Goal: Information Seeking & Learning: Find specific fact

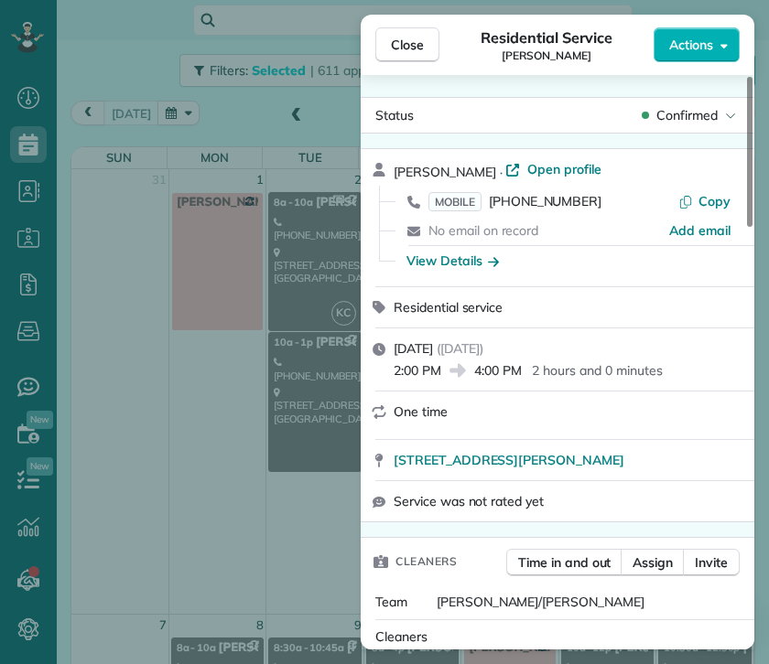
click at [421, 43] on span "Close" at bounding box center [407, 45] width 33 height 18
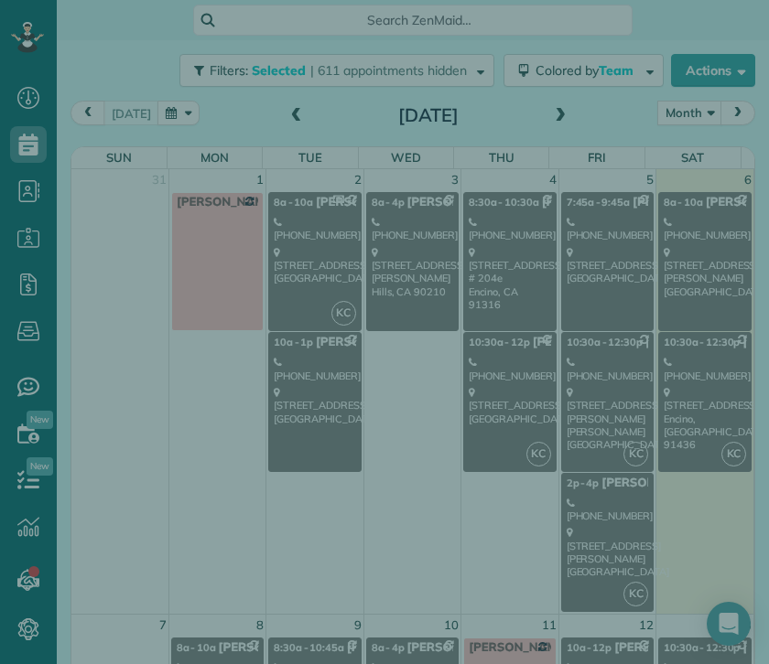
scroll to position [8, 8]
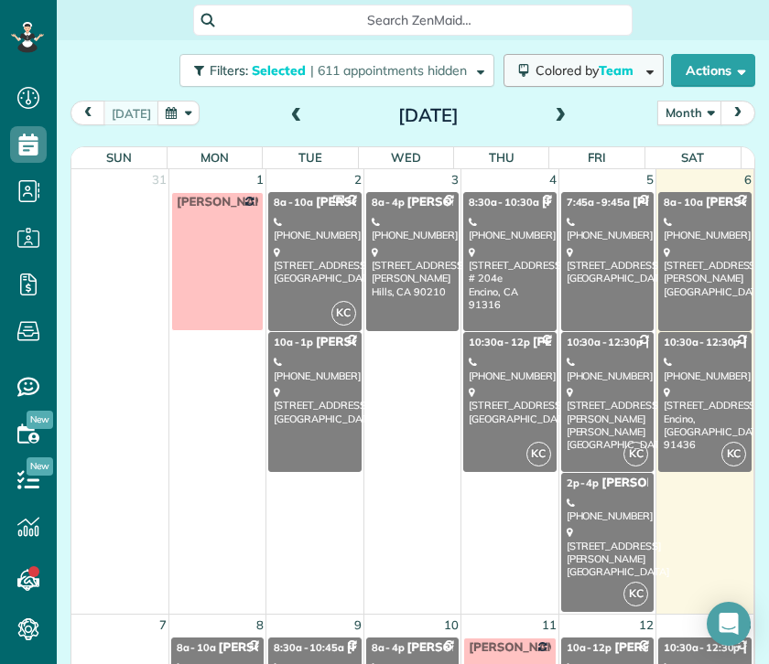
click at [535, 63] on span "Colored by Team" at bounding box center [587, 70] width 104 height 16
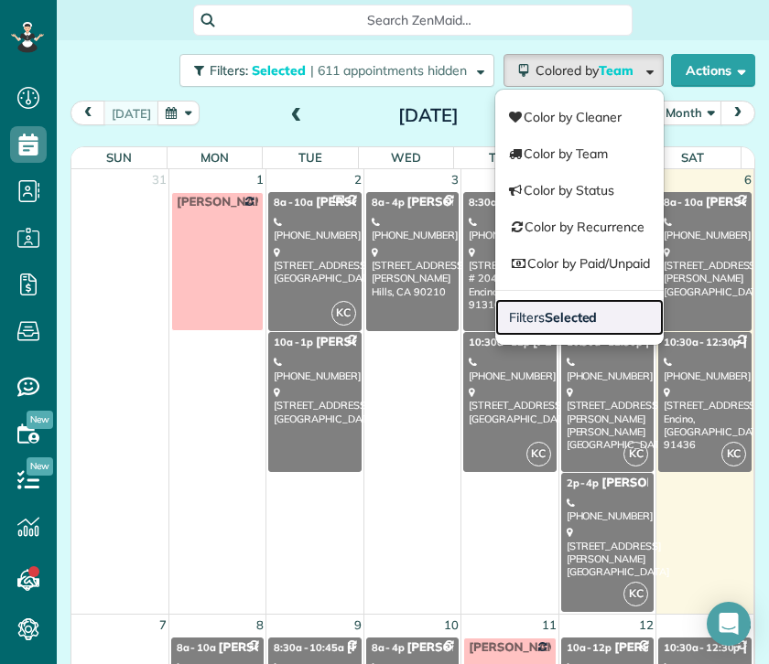
click at [531, 301] on link "Filters Selected" at bounding box center [579, 317] width 168 height 37
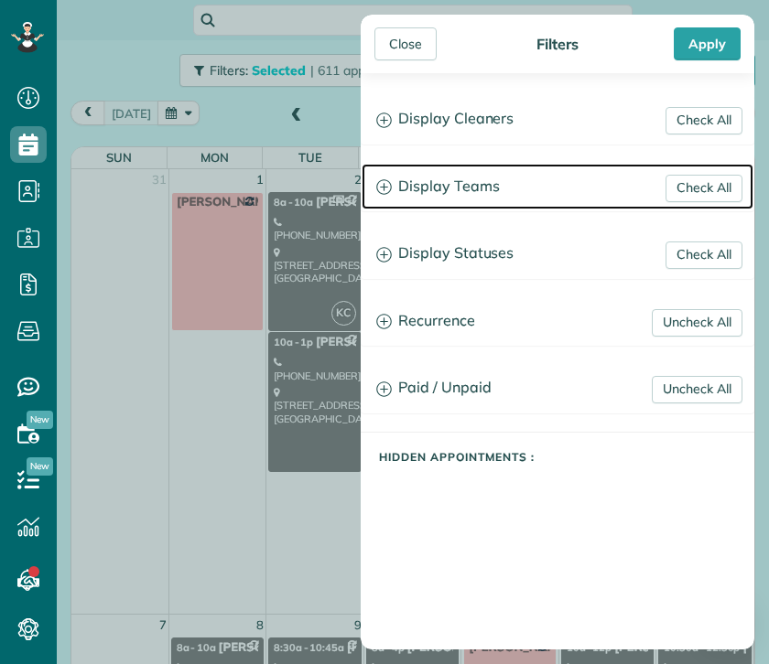
click at [442, 175] on h3 "Display Teams" at bounding box center [557, 187] width 392 height 47
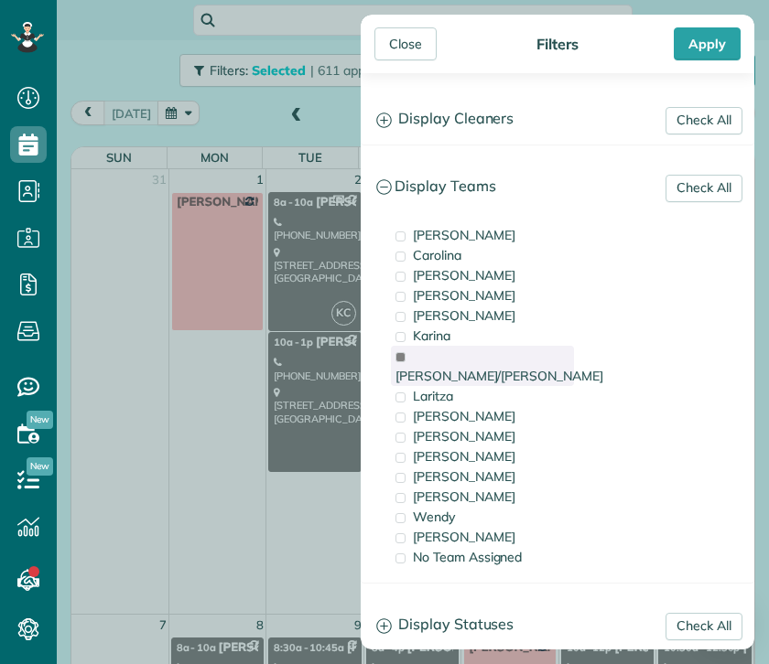
click at [442, 368] on span "[PERSON_NAME]/[PERSON_NAME]" at bounding box center [499, 376] width 208 height 16
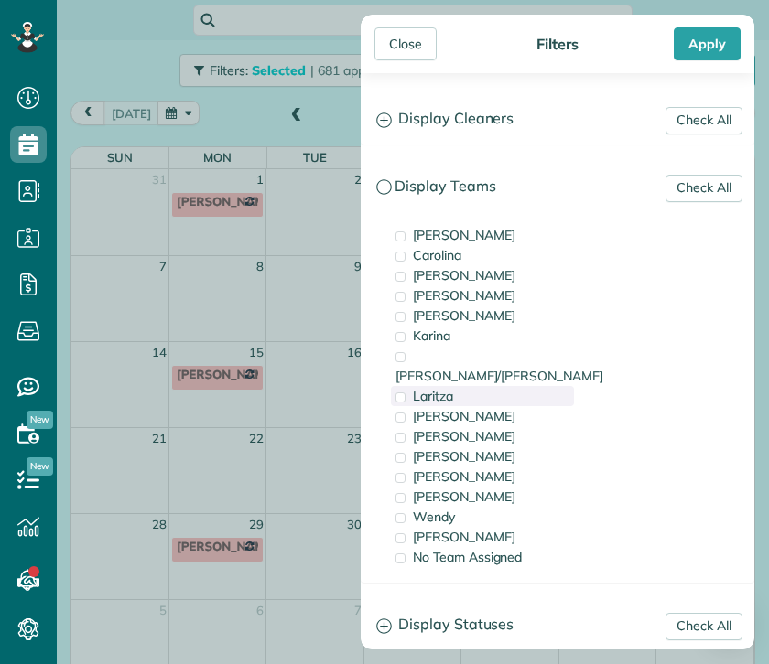
click at [446, 388] on span "Laritza" at bounding box center [433, 396] width 40 height 16
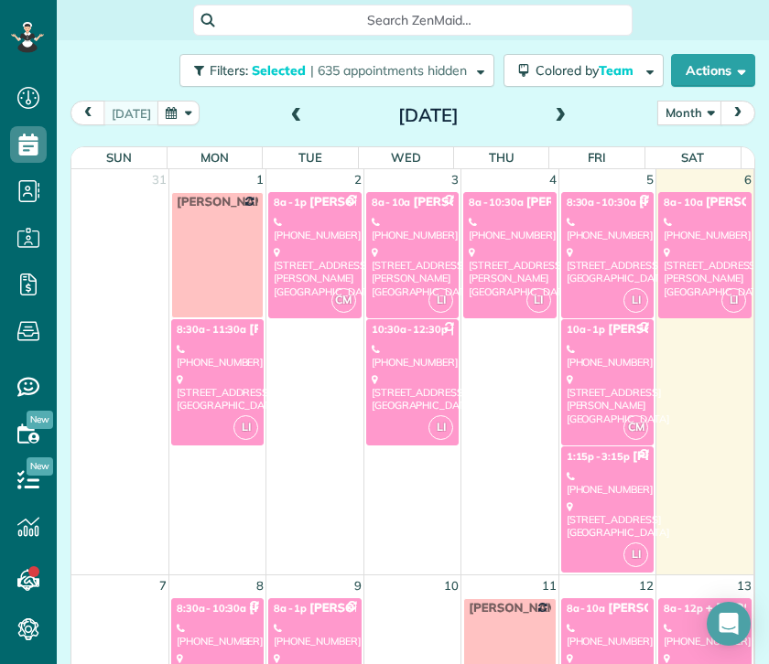
click at [194, 382] on div "Close Filters Apply Check All Display Cleaners [PERSON_NAME] [PERSON_NAME] [PER…" at bounding box center [384, 332] width 769 height 664
click at [214, 378] on div "[STREET_ADDRESS]" at bounding box center [217, 392] width 81 height 39
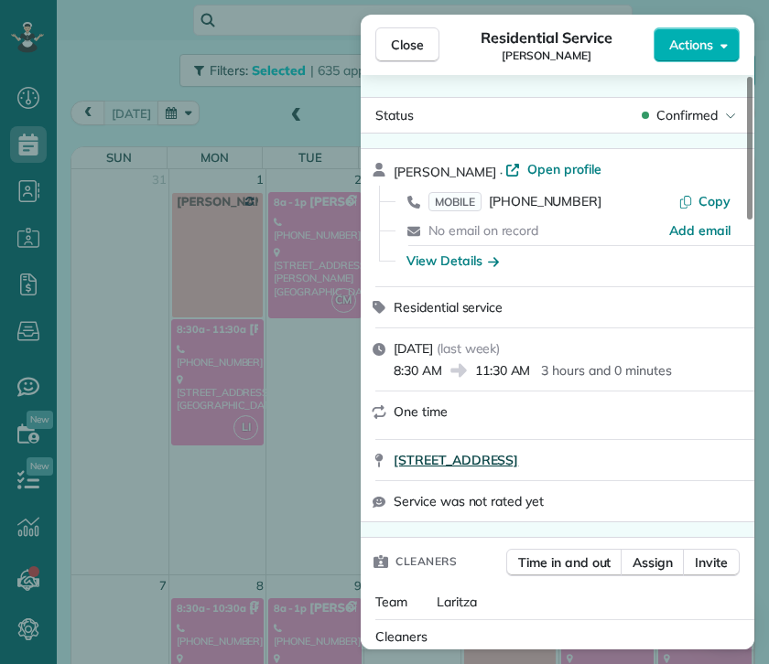
click at [518, 468] on span "[STREET_ADDRESS]" at bounding box center [455, 460] width 124 height 18
click at [403, 32] on button "Close" at bounding box center [407, 44] width 64 height 35
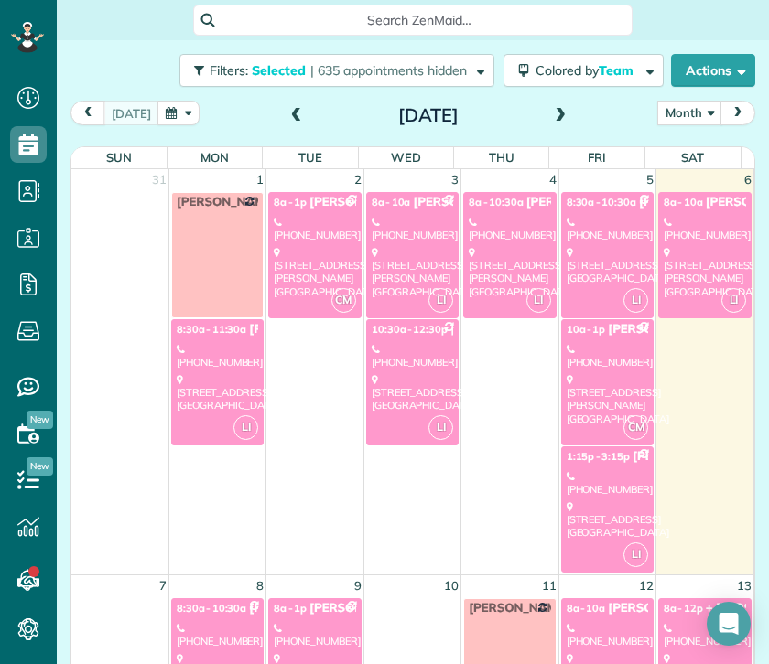
click at [500, 260] on div "[STREET_ADDRESS][PERSON_NAME]" at bounding box center [508, 272] width 81 height 52
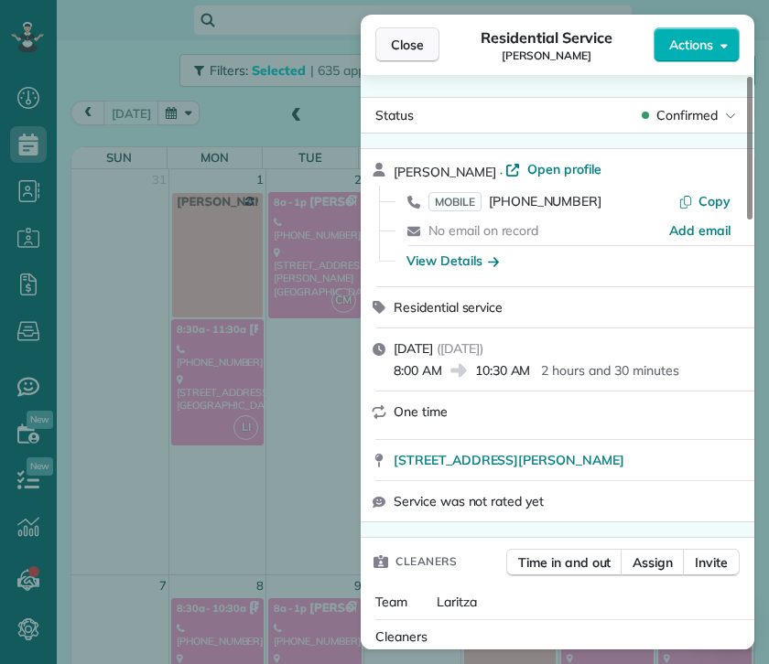
click at [422, 41] on span "Close" at bounding box center [407, 45] width 33 height 18
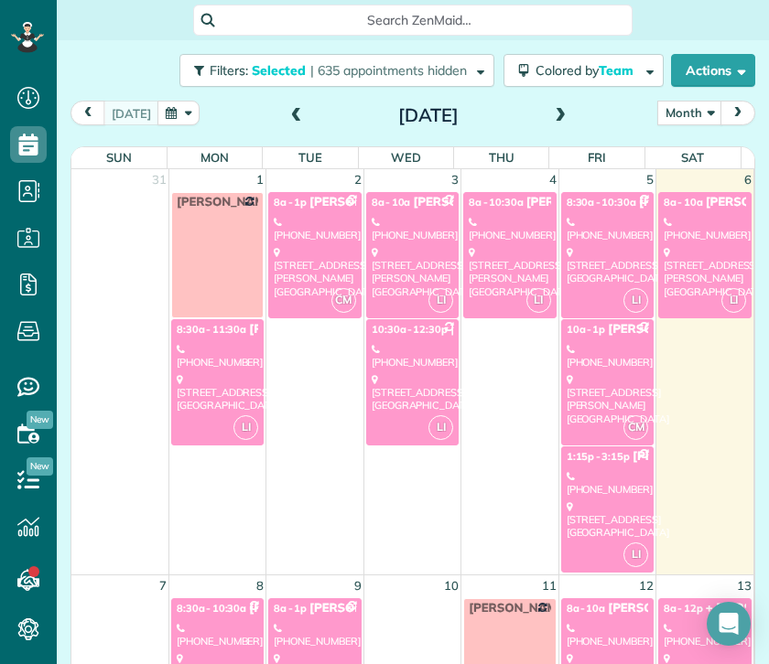
click at [592, 228] on div "[PHONE_NUMBER]" at bounding box center [606, 229] width 81 height 27
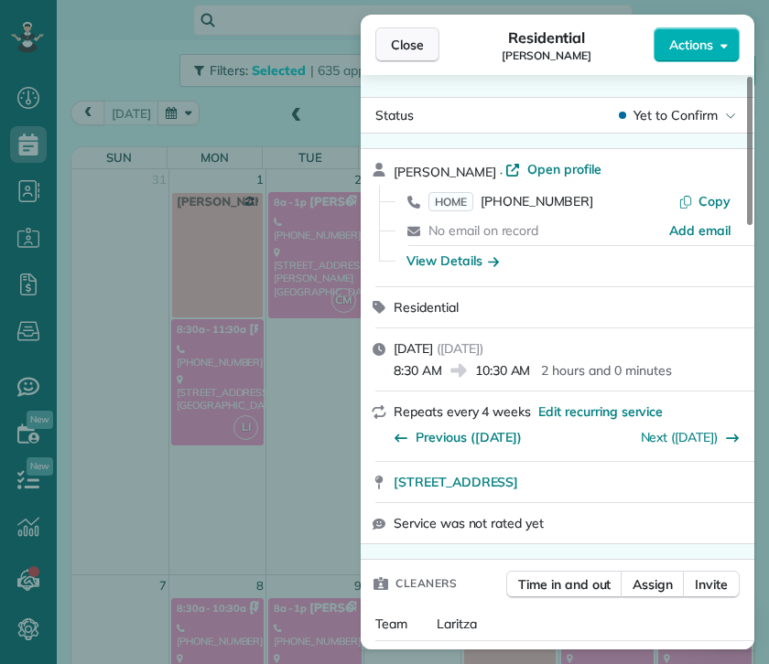
click at [415, 43] on span "Close" at bounding box center [407, 45] width 33 height 18
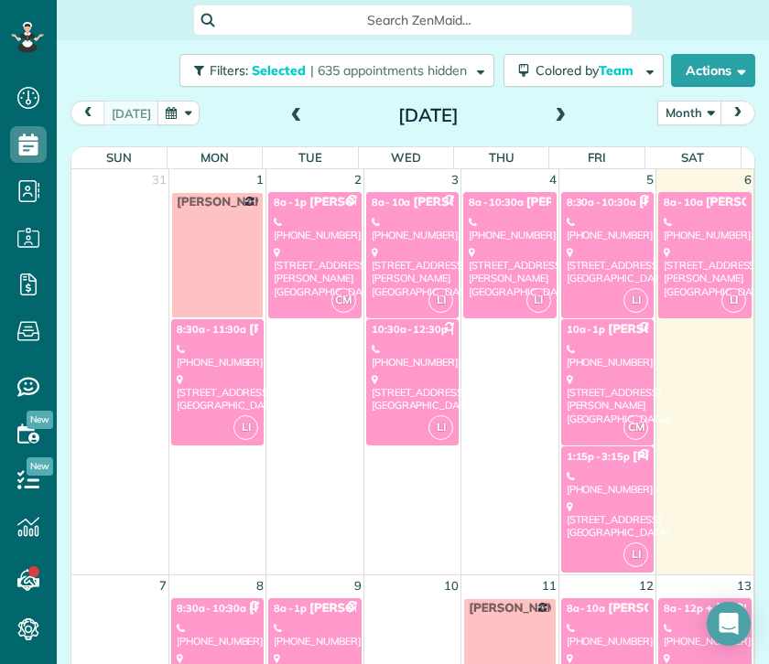
click at [597, 465] on link "LI 1:15p - 3:15p [PERSON_NAME] [PHONE_NUMBER] [STREET_ADDRESS]" at bounding box center [607, 509] width 92 height 126
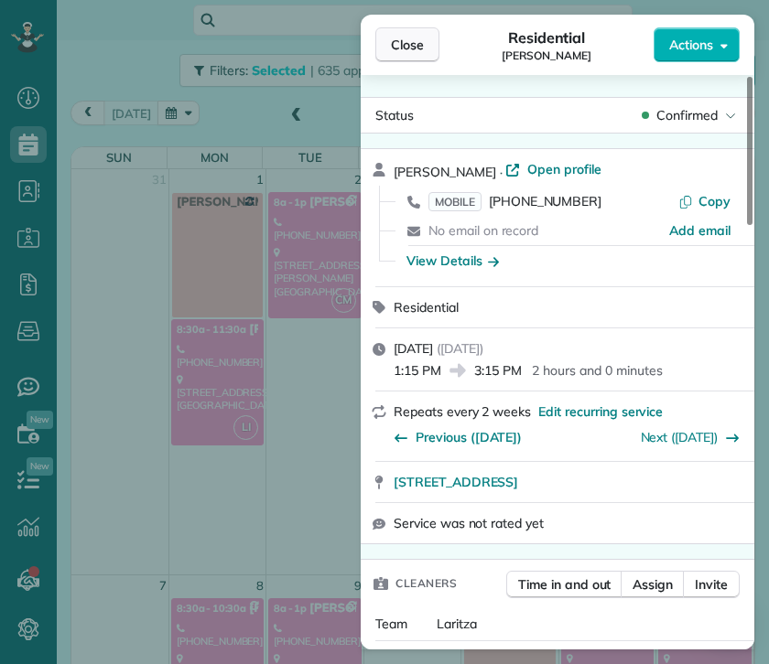
click at [403, 38] on span "Close" at bounding box center [407, 45] width 33 height 18
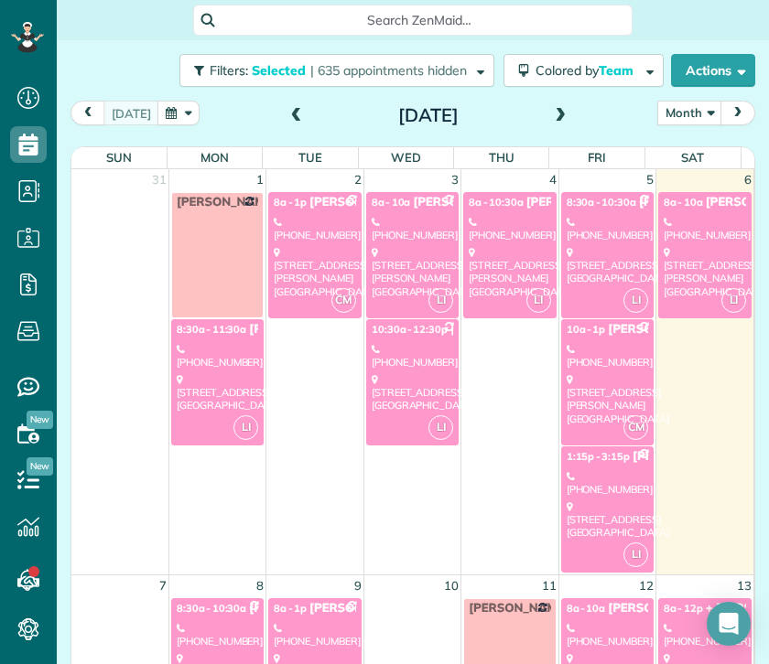
click at [411, 407] on div "[STREET_ADDRESS]" at bounding box center [411, 392] width 81 height 39
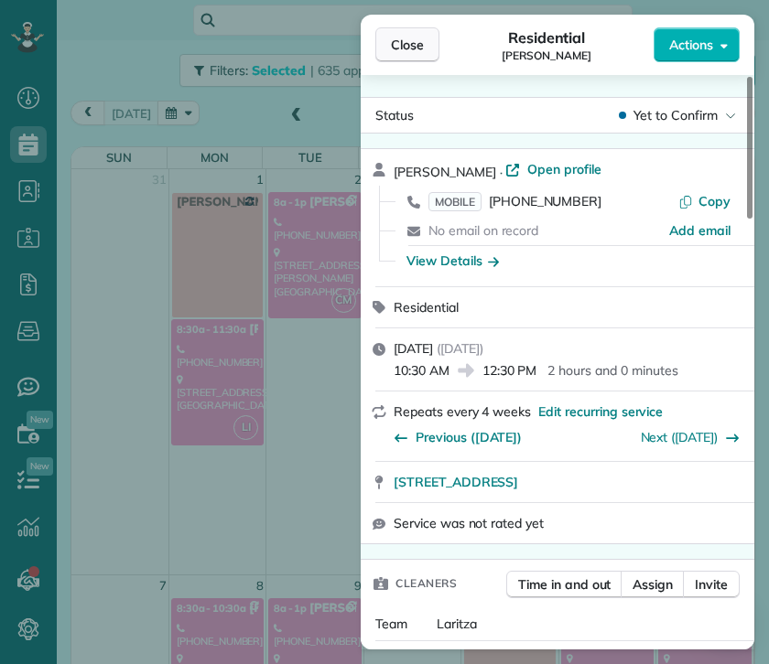
click at [405, 44] on span "Close" at bounding box center [407, 45] width 33 height 18
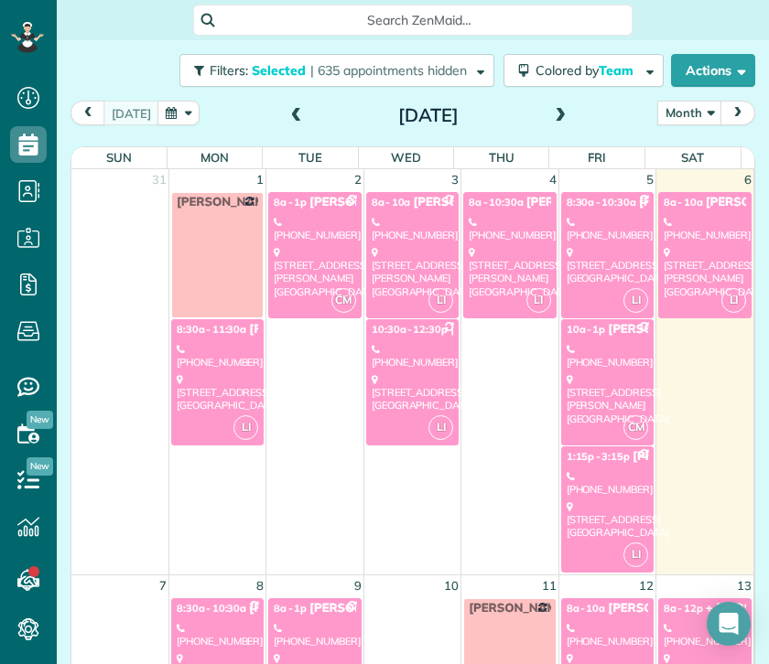
click at [593, 231] on div "[PHONE_NUMBER]" at bounding box center [606, 229] width 81 height 27
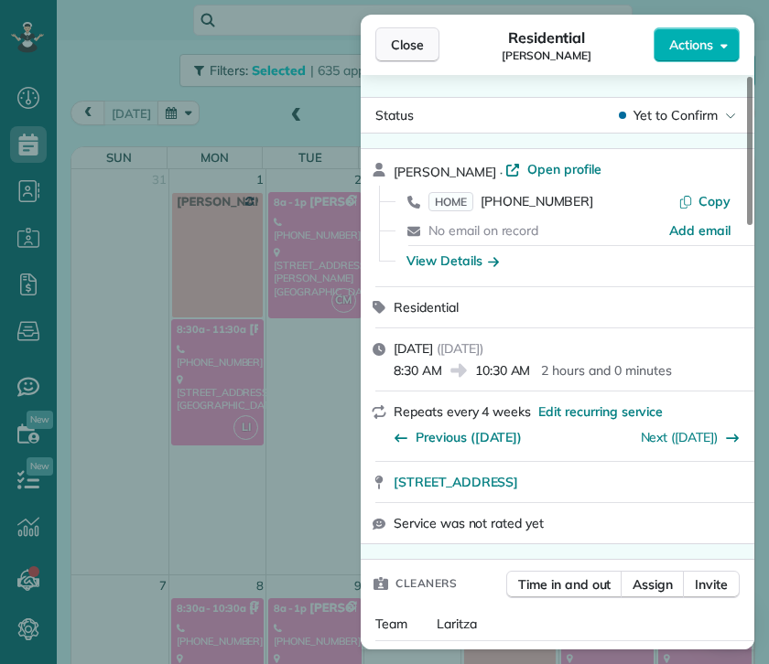
click at [410, 45] on span "Close" at bounding box center [407, 45] width 33 height 18
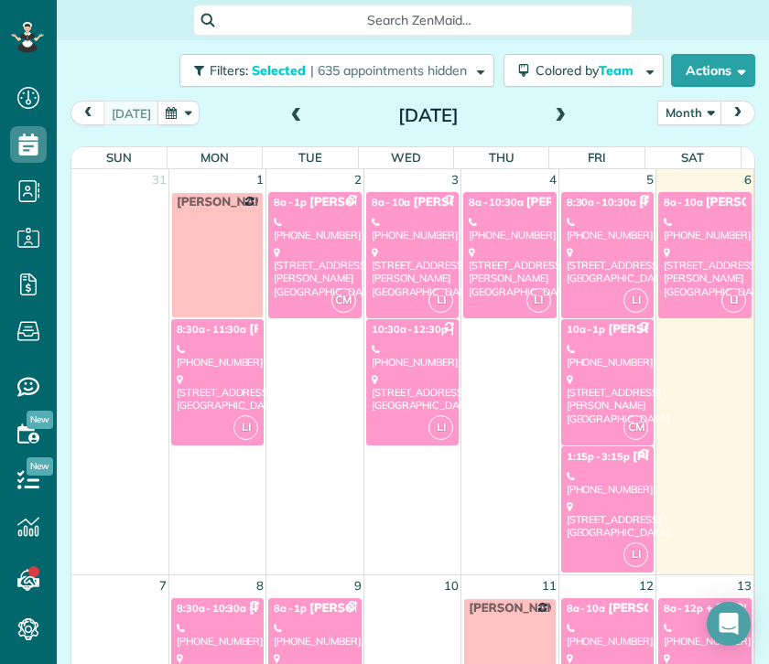
click at [582, 480] on div "[PHONE_NUMBER]" at bounding box center [606, 483] width 81 height 27
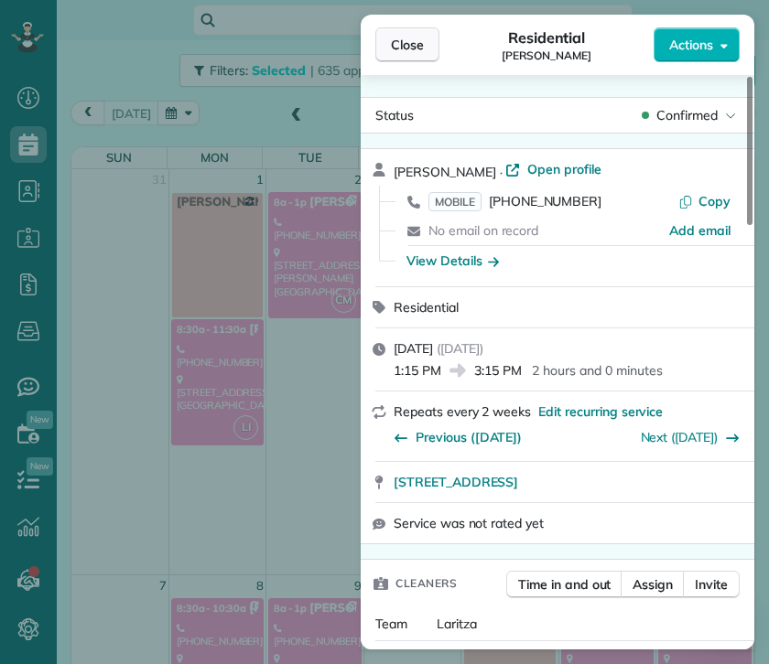
click at [402, 51] on span "Close" at bounding box center [407, 45] width 33 height 18
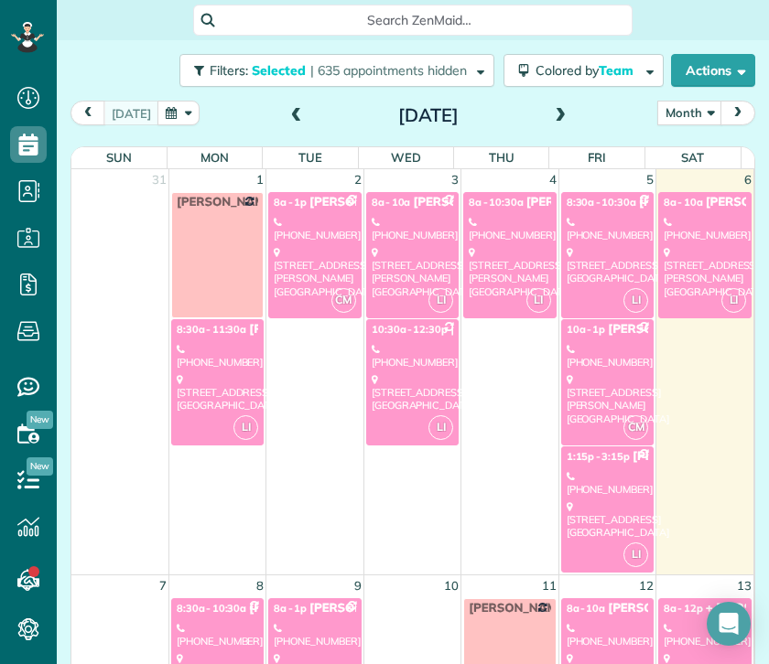
click at [567, 109] on div "[DATE] Month Day Week Month [DATE]" at bounding box center [412, 118] width 684 height 34
click at [559, 77] on span "Colored by Team" at bounding box center [587, 70] width 104 height 16
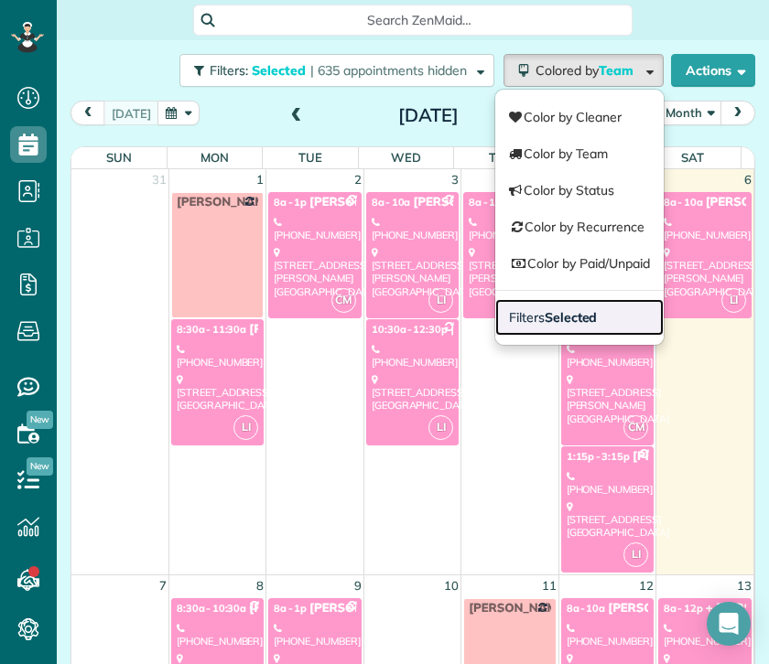
click at [556, 314] on strong "Selected" at bounding box center [570, 317] width 53 height 16
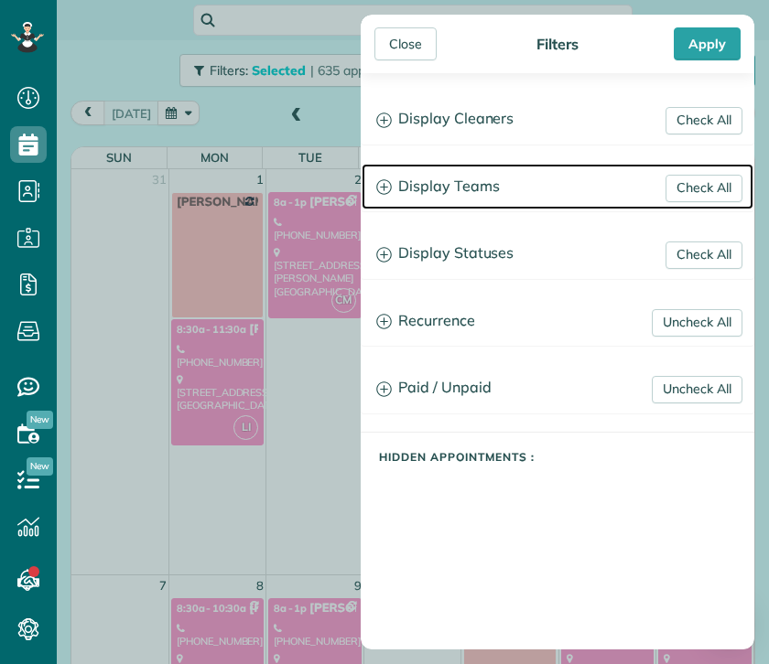
click at [442, 192] on h3 "Display Teams" at bounding box center [557, 187] width 392 height 47
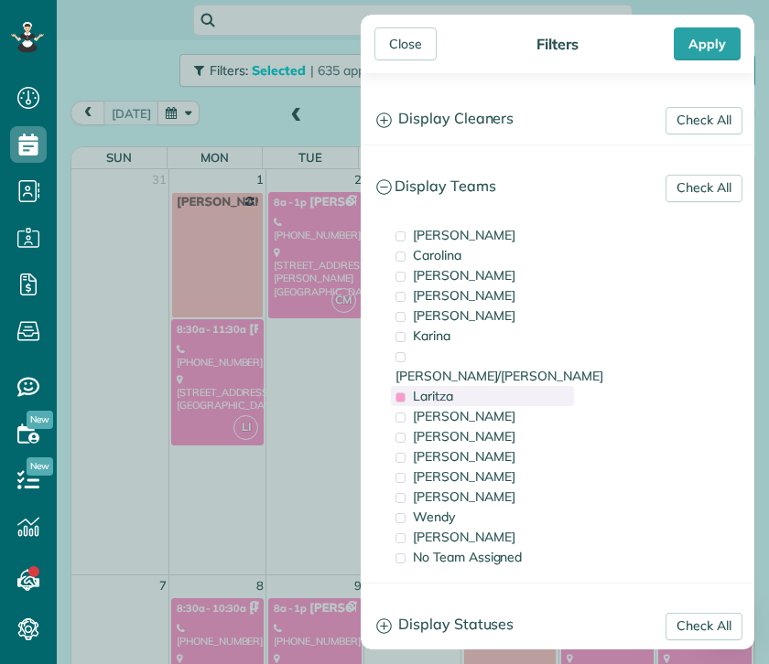
click at [434, 388] on span "Laritza" at bounding box center [433, 396] width 40 height 16
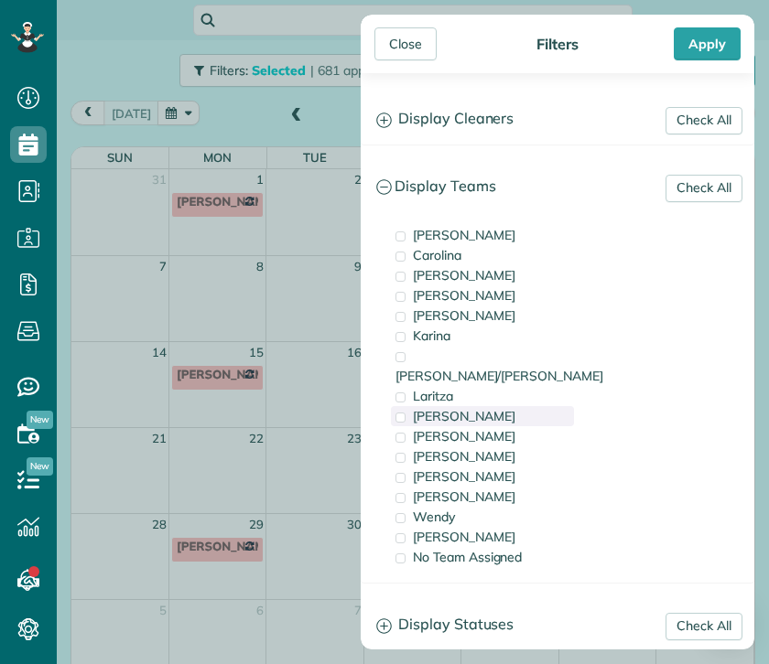
click at [452, 408] on span "[PERSON_NAME]" at bounding box center [464, 416] width 102 height 16
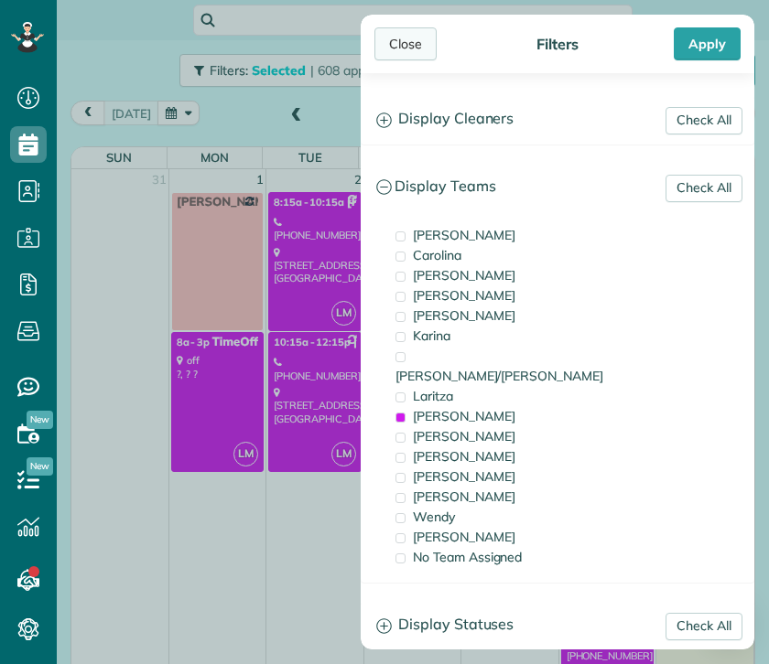
click at [397, 40] on div "Close" at bounding box center [405, 43] width 62 height 33
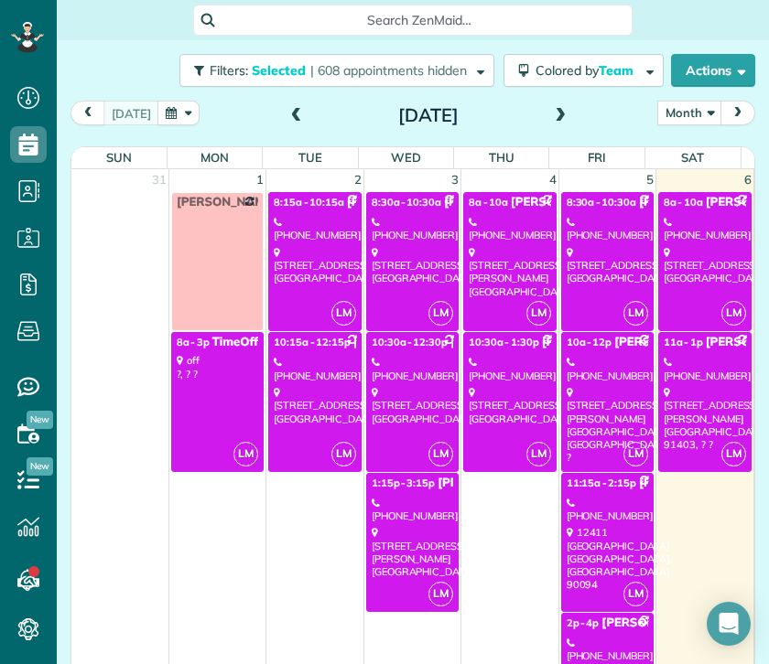
click at [408, 501] on div "[PHONE_NUMBER]" at bounding box center [411, 510] width 81 height 27
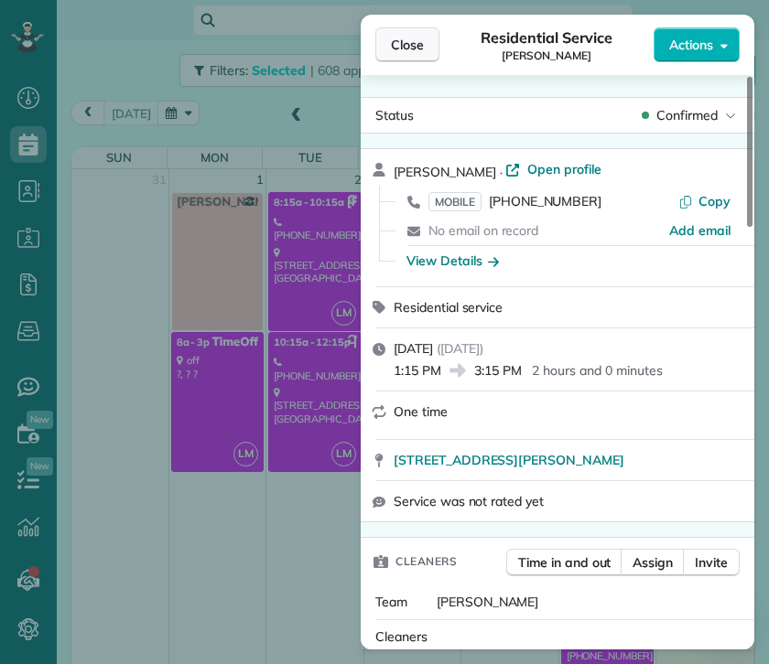
click at [417, 51] on span "Close" at bounding box center [407, 45] width 33 height 18
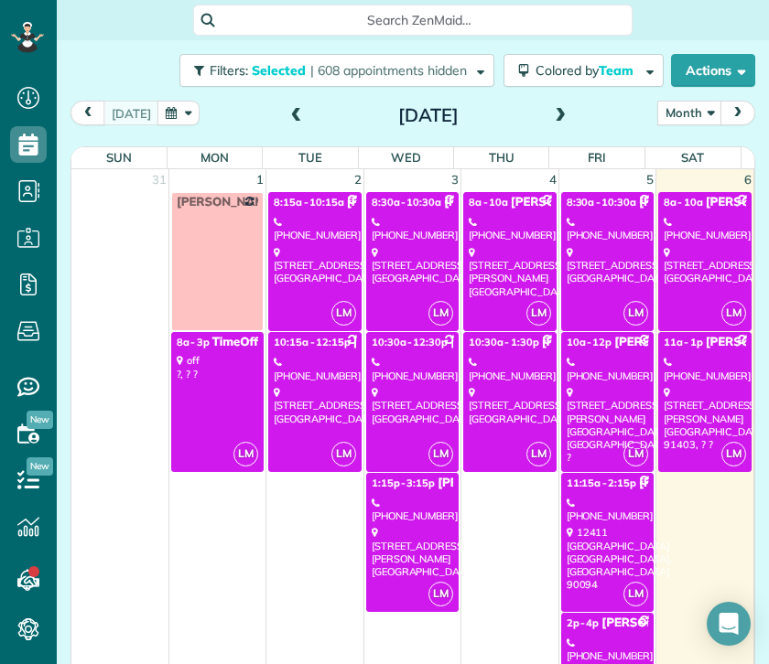
click at [578, 375] on div "[PHONE_NUMBER]" at bounding box center [606, 369] width 81 height 27
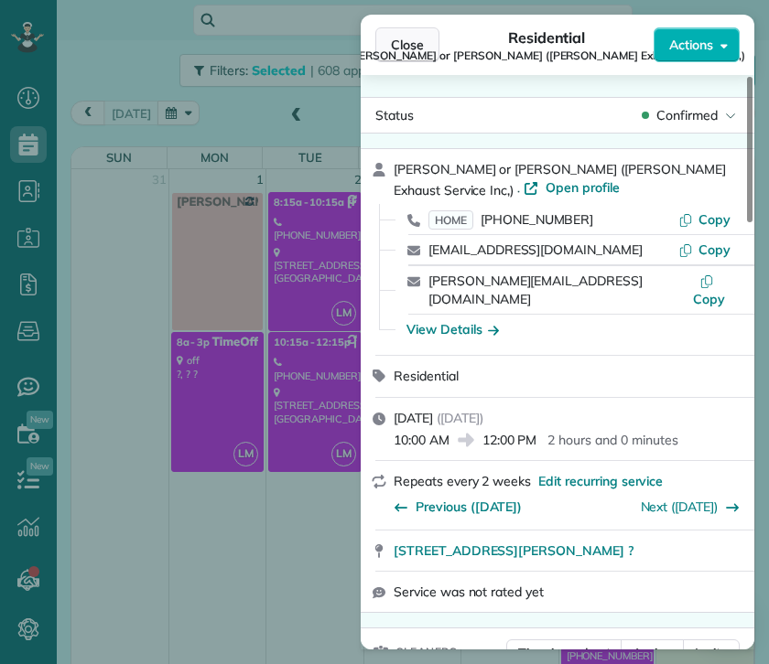
click at [400, 49] on span "Close" at bounding box center [407, 45] width 33 height 18
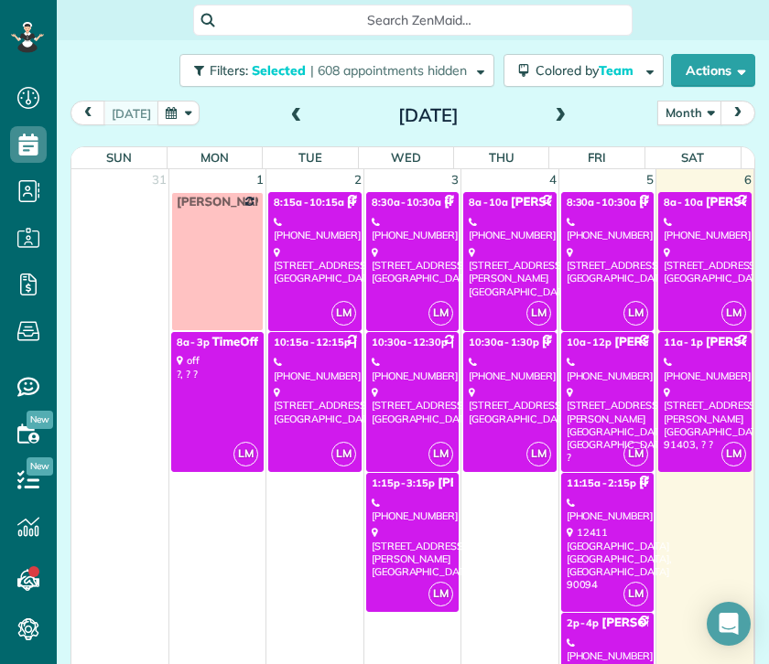
click at [587, 514] on div "[PHONE_NUMBER]" at bounding box center [606, 510] width 81 height 27
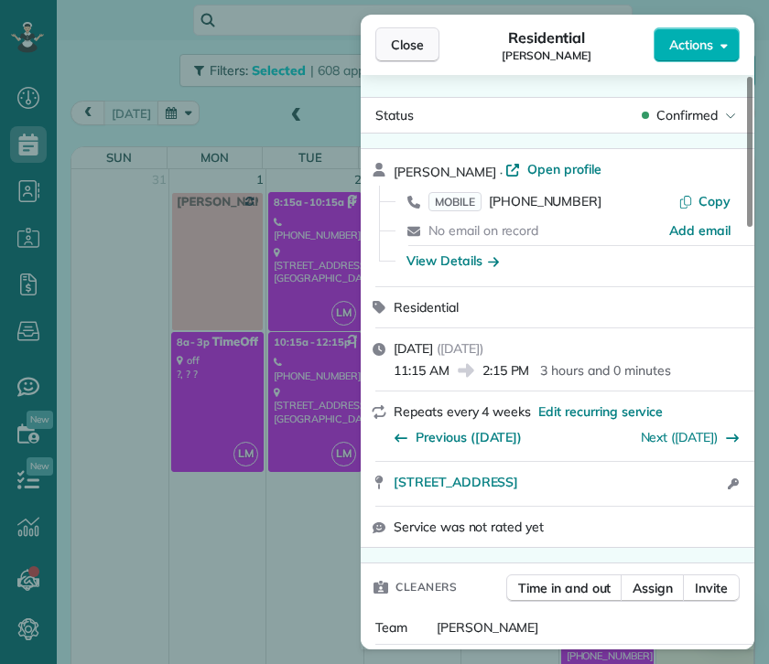
click at [422, 41] on span "Close" at bounding box center [407, 45] width 33 height 18
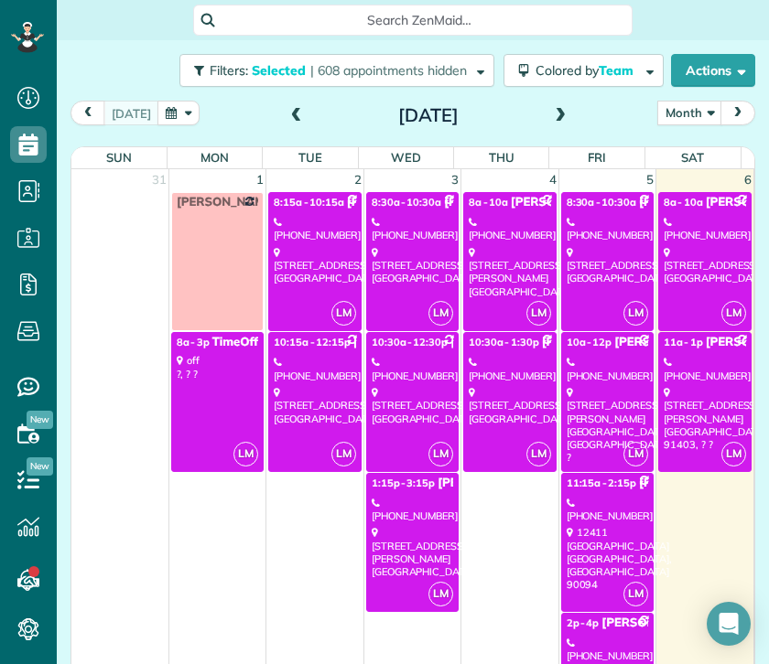
click at [585, 641] on div "[PHONE_NUMBER]" at bounding box center [606, 650] width 81 height 27
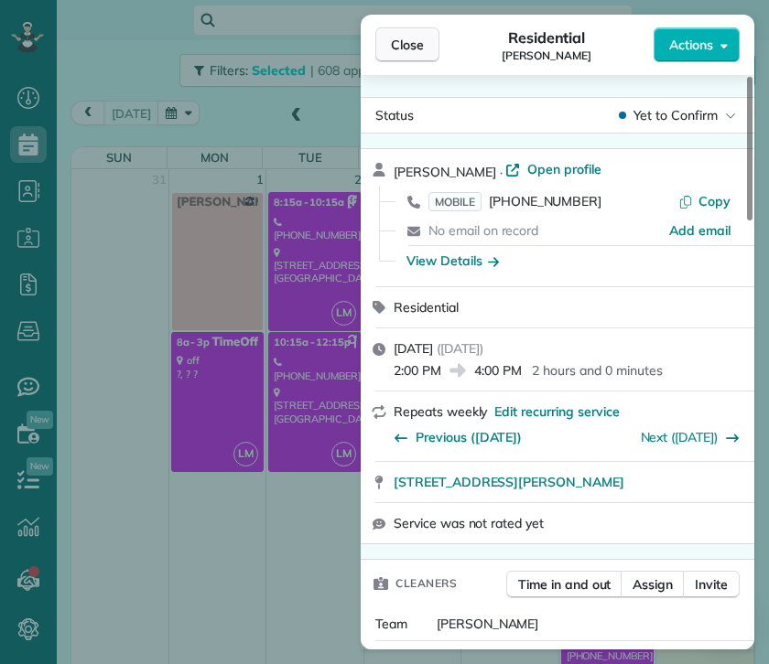
click at [406, 50] on span "Close" at bounding box center [407, 45] width 33 height 18
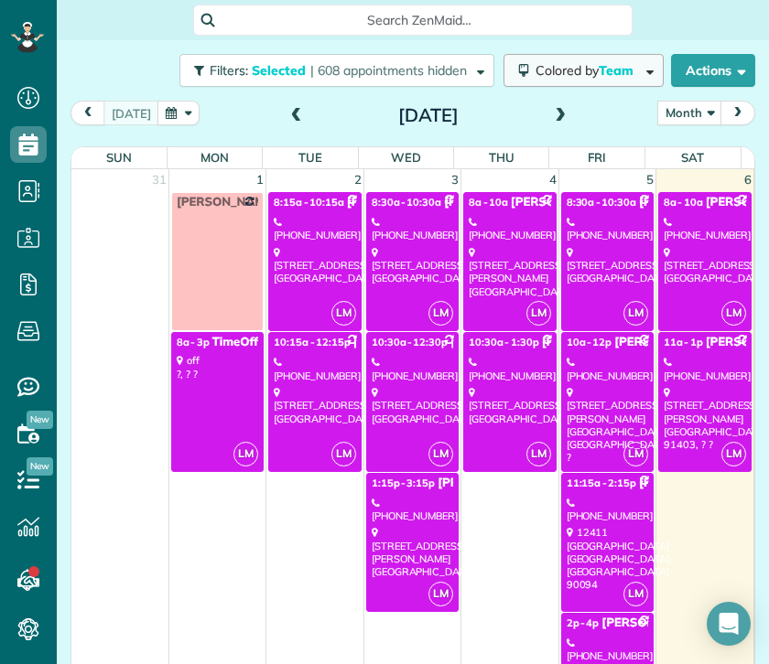
click at [574, 75] on span "Colored by Team" at bounding box center [587, 70] width 104 height 16
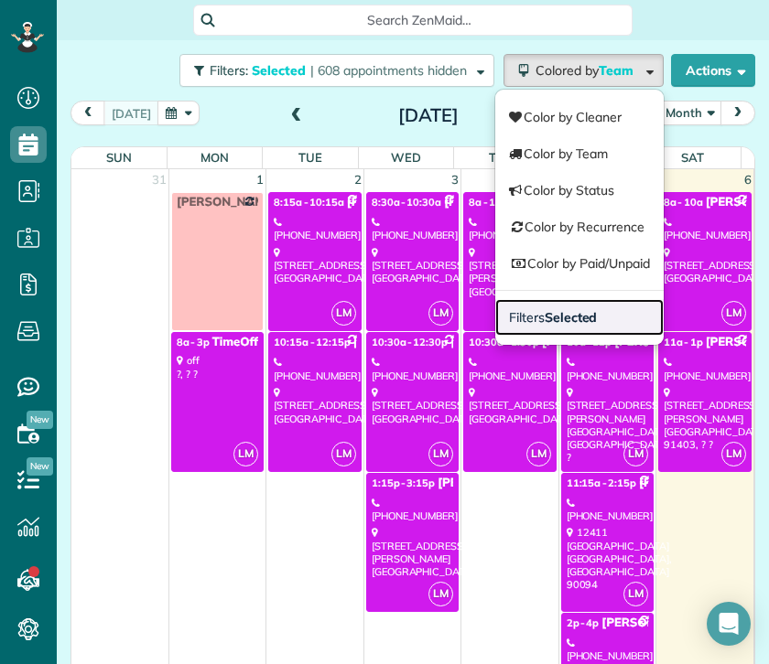
click at [554, 309] on strong "Selected" at bounding box center [570, 317] width 53 height 16
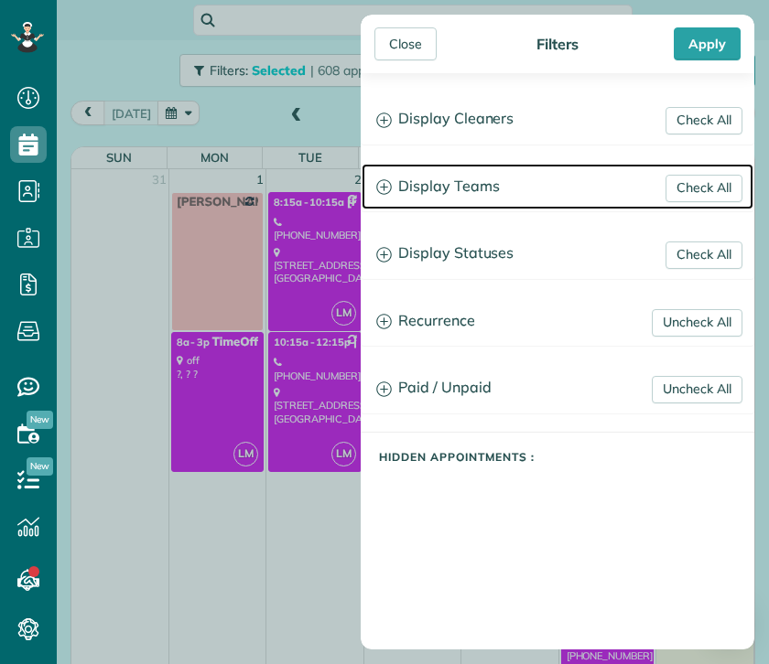
click at [457, 186] on h3 "Display Teams" at bounding box center [557, 187] width 392 height 47
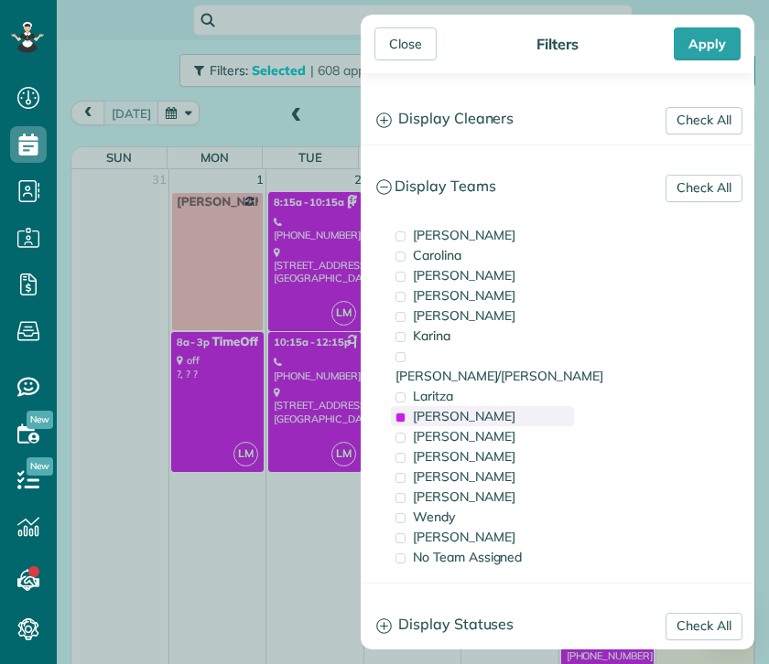
click at [441, 408] on span "[PERSON_NAME]" at bounding box center [464, 416] width 102 height 16
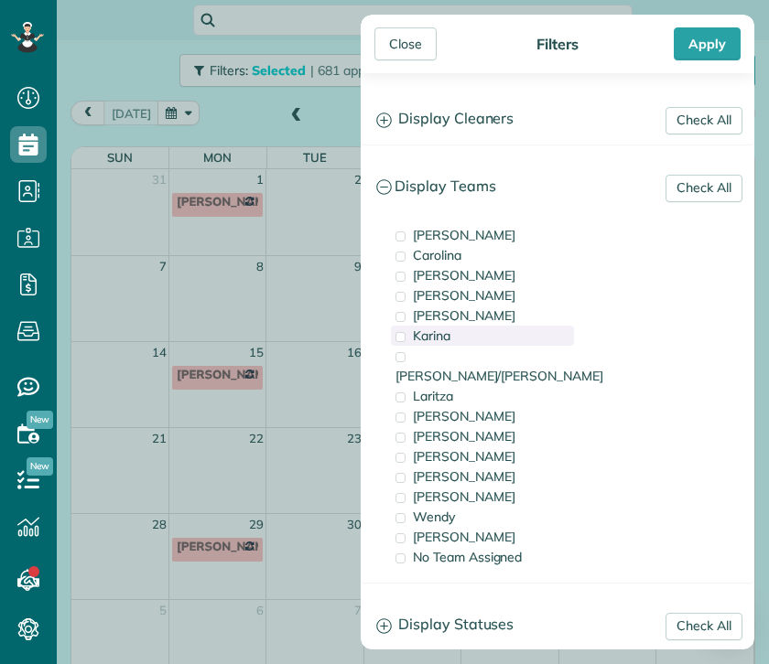
click at [439, 334] on span "Karina" at bounding box center [432, 336] width 38 height 16
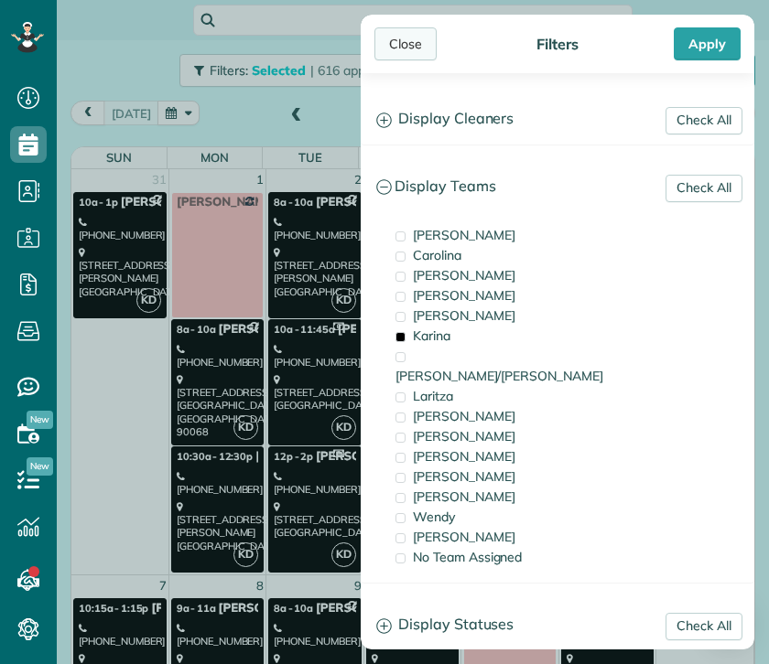
click at [414, 48] on div "Close" at bounding box center [405, 43] width 62 height 33
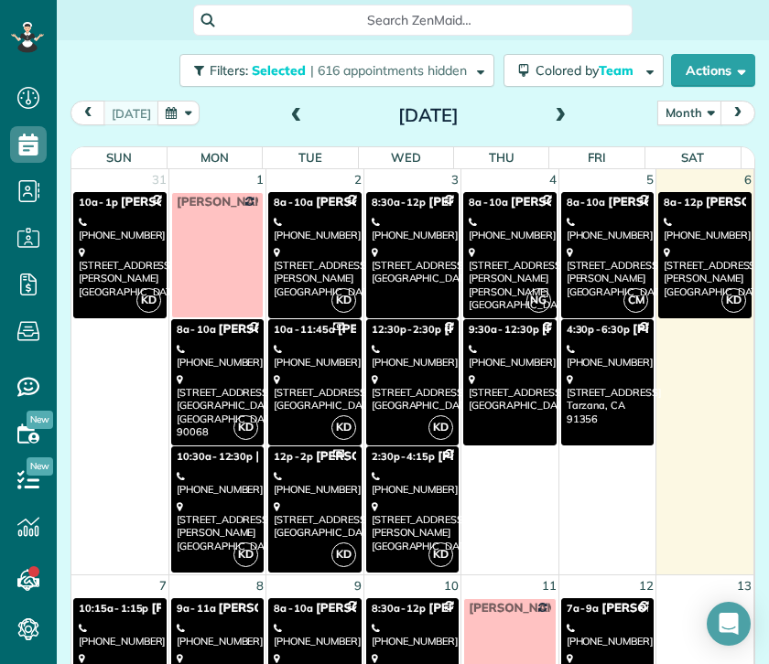
click at [313, 489] on div "[PHONE_NUMBER]" at bounding box center [314, 483] width 81 height 27
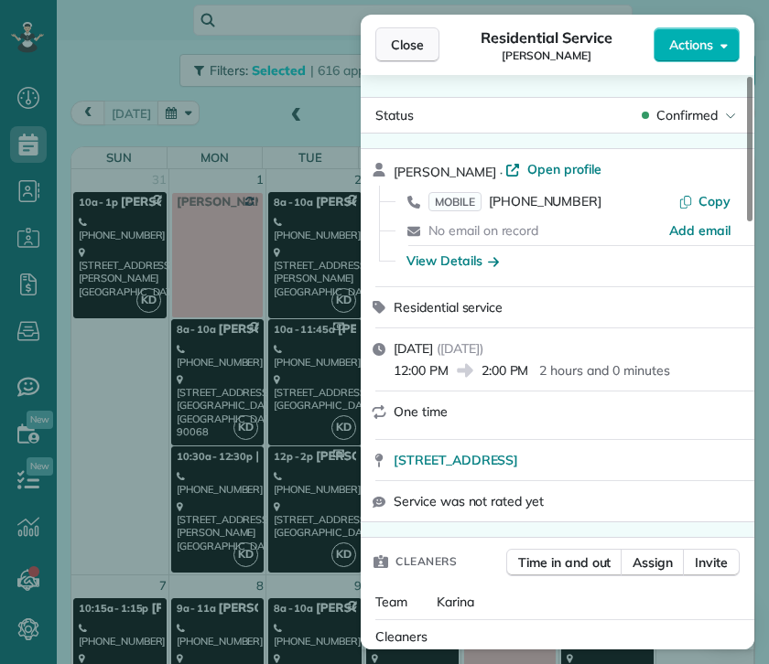
click at [409, 44] on span "Close" at bounding box center [407, 45] width 33 height 18
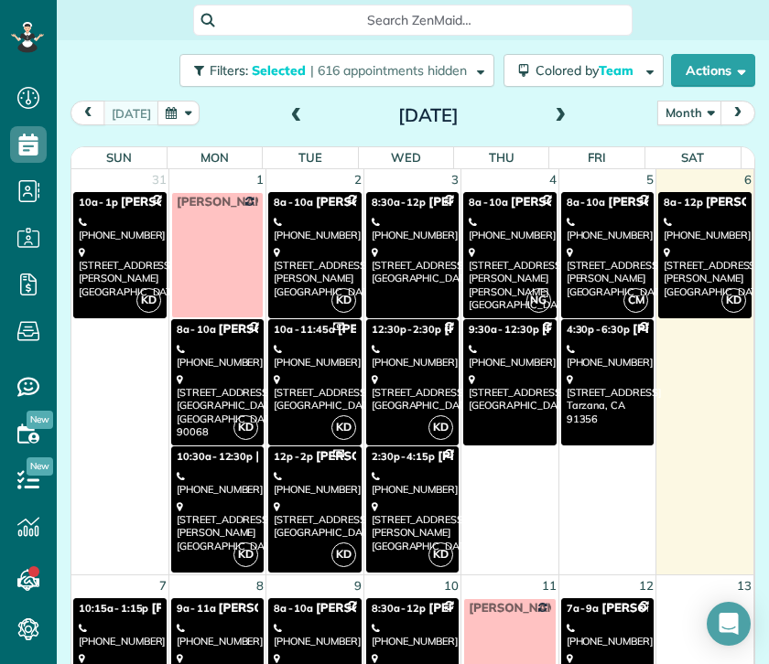
click at [414, 477] on div "[PHONE_NUMBER]" at bounding box center [411, 483] width 81 height 27
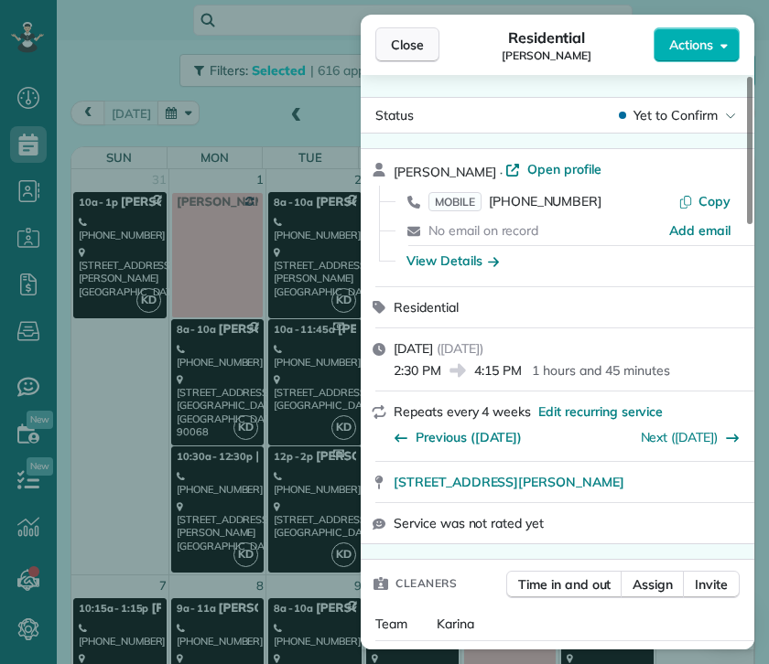
click at [425, 48] on button "Close" at bounding box center [407, 44] width 64 height 35
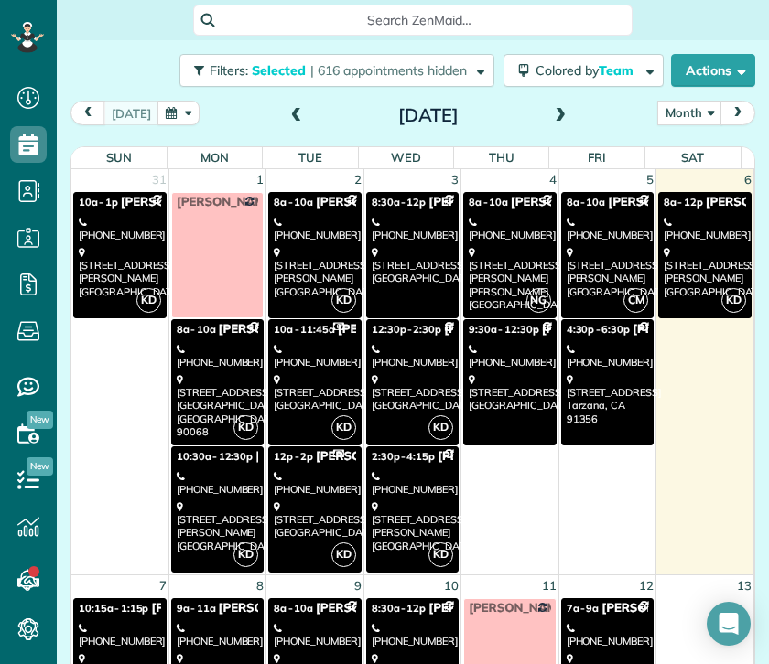
click at [480, 231] on div "[PHONE_NUMBER]" at bounding box center [508, 229] width 81 height 27
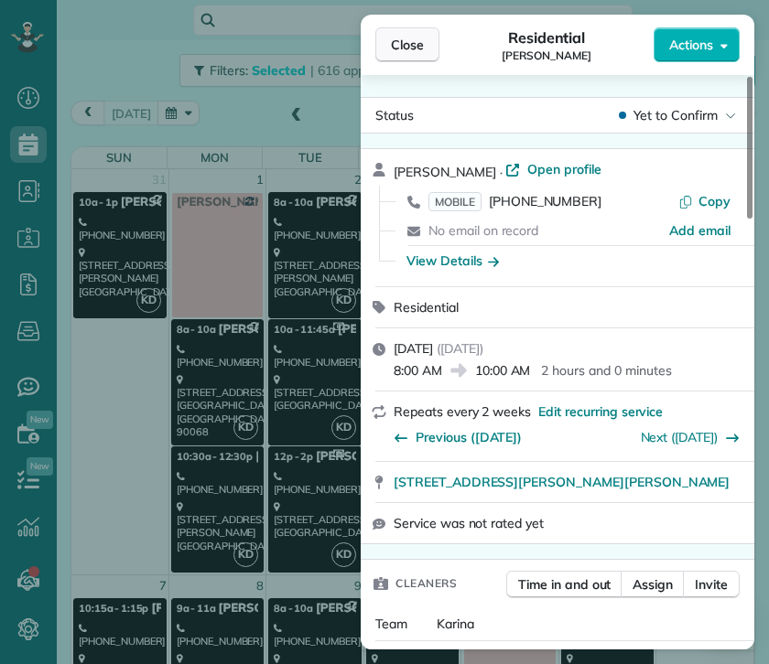
click at [403, 46] on span "Close" at bounding box center [407, 45] width 33 height 18
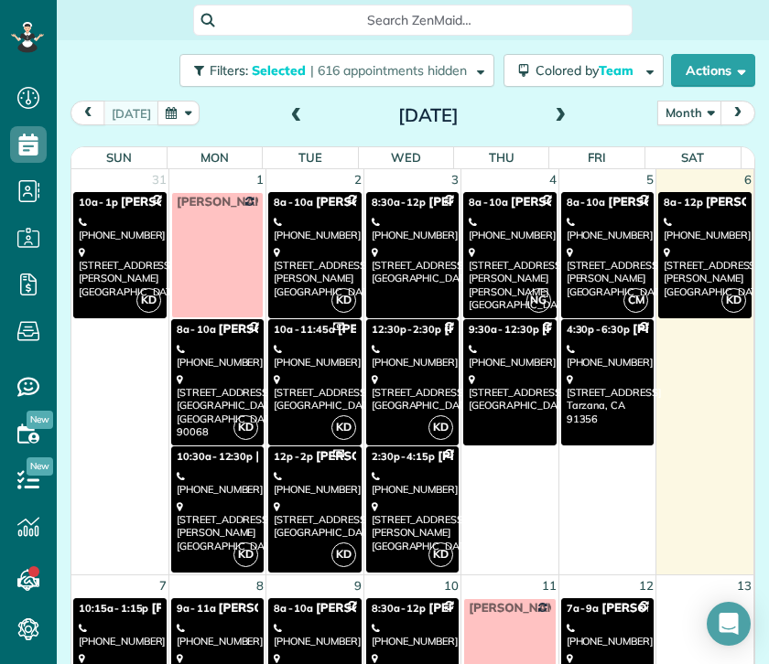
click at [494, 268] on div "[STREET_ADDRESS][PERSON_NAME][PERSON_NAME]" at bounding box center [508, 278] width 81 height 65
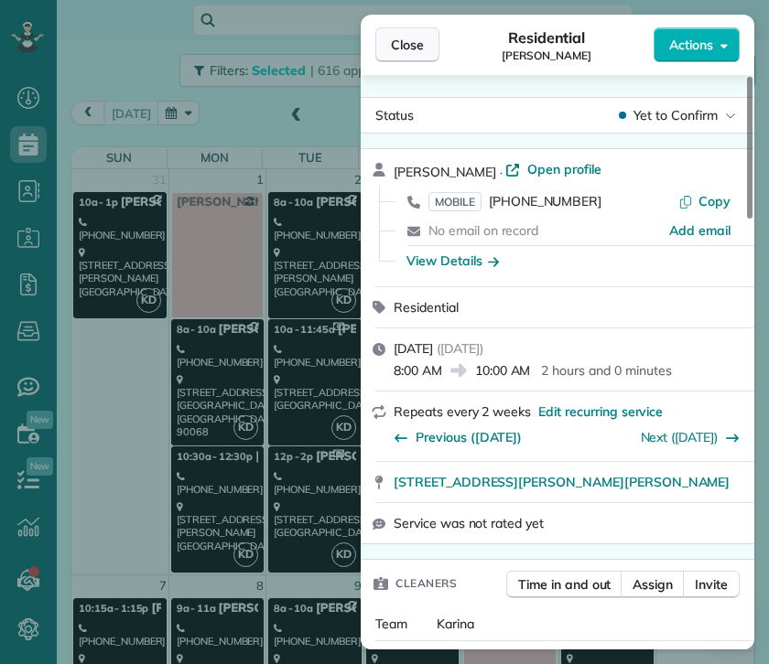
click at [399, 45] on span "Close" at bounding box center [407, 45] width 33 height 18
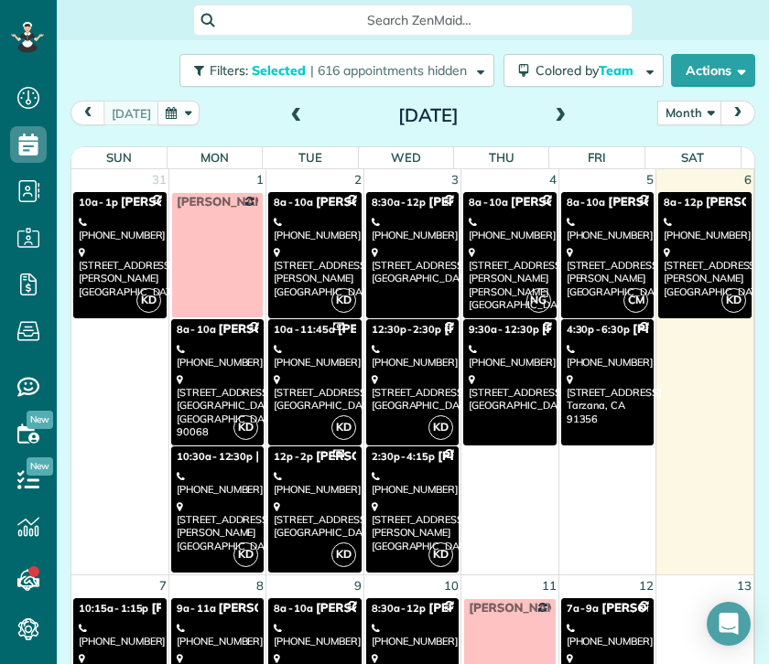
click at [478, 341] on link "9:30a - 12:30p [PERSON_NAME] & [PERSON_NAME] [PHONE_NUMBER] [STREET_ADDRESS]" at bounding box center [509, 382] width 92 height 126
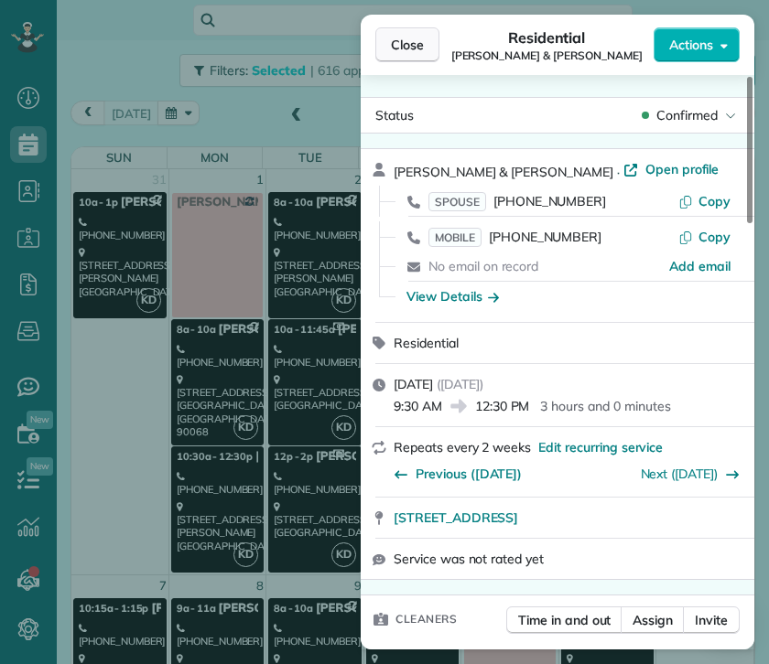
click at [416, 51] on span "Close" at bounding box center [407, 45] width 33 height 18
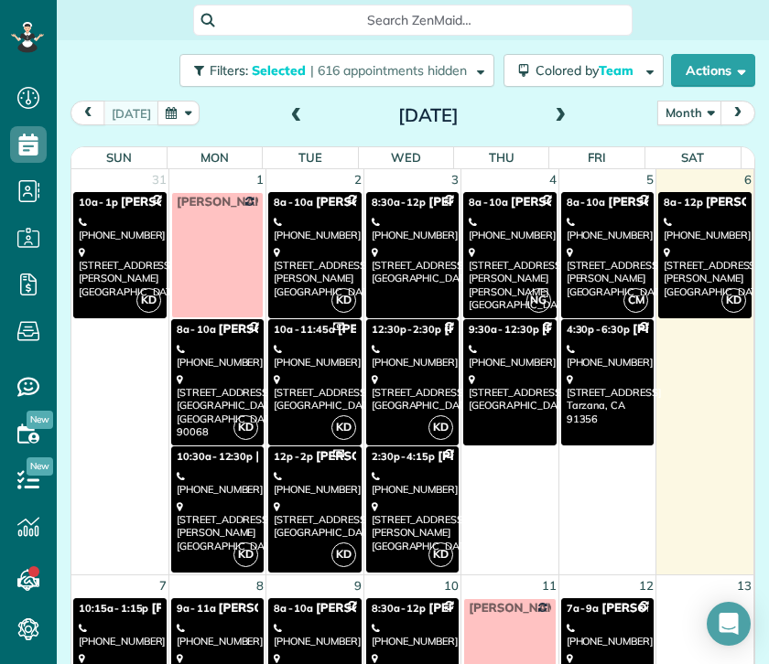
click at [591, 348] on div "[PHONE_NUMBER]" at bounding box center [606, 356] width 81 height 27
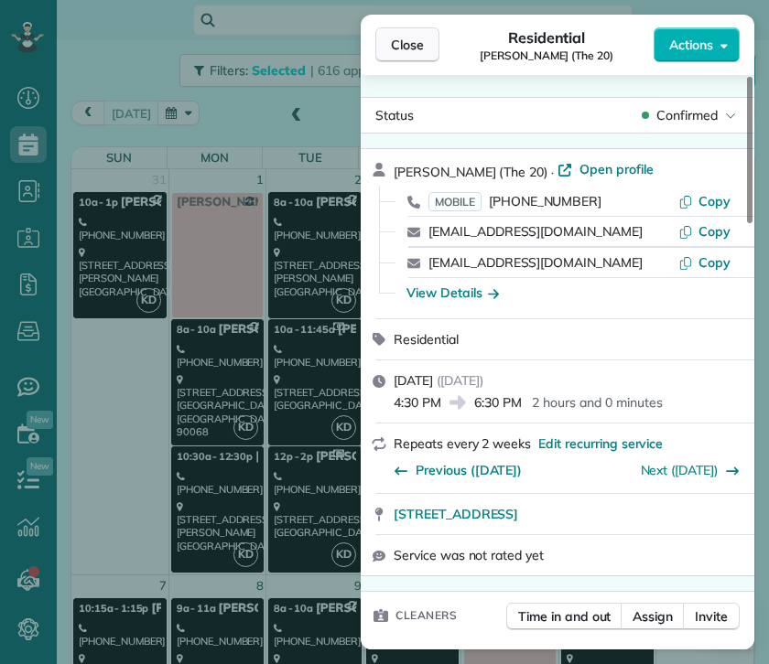
click at [408, 48] on span "Close" at bounding box center [407, 45] width 33 height 18
